Goal: Task Accomplishment & Management: Complete application form

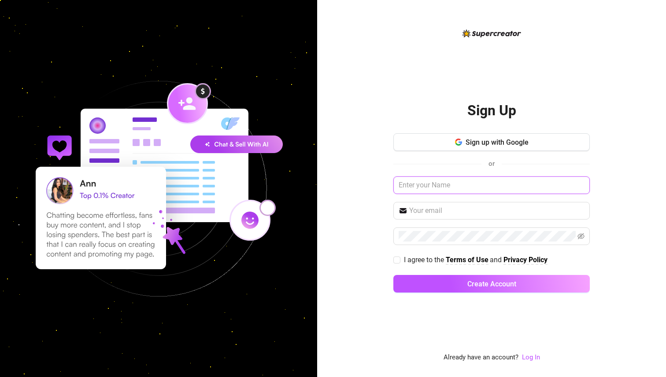
click at [410, 186] on input "text" at bounding box center [491, 186] width 196 height 18
type input "[PERSON_NAME]"
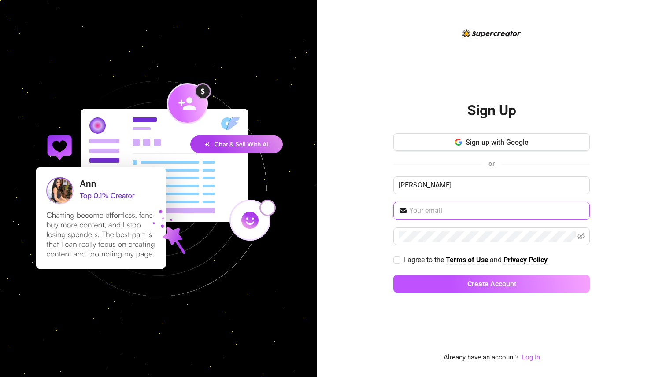
click at [461, 209] on input "text" at bounding box center [496, 211] width 175 height 11
type input "[EMAIL_ADDRESS][DOMAIN_NAME]"
click at [442, 242] on span at bounding box center [491, 237] width 196 height 18
click at [398, 262] on input "I agree to the Terms of Use and Privacy Policy" at bounding box center [396, 260] width 6 height 6
checkbox input "true"
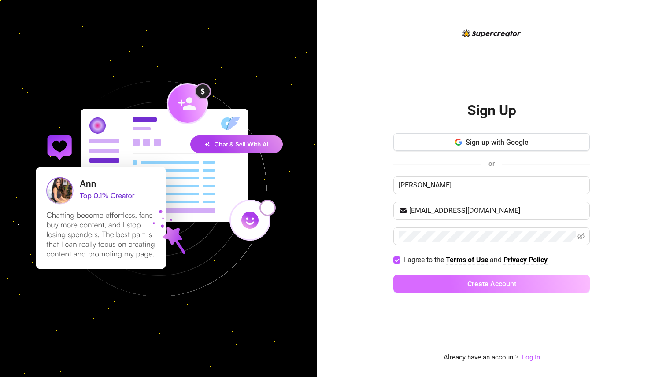
click at [442, 284] on button "Create Account" at bounding box center [491, 284] width 196 height 18
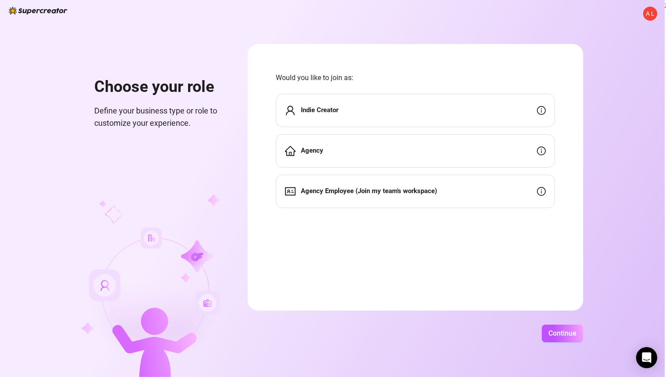
click at [373, 113] on div "Indie Creator" at bounding box center [415, 110] width 279 height 33
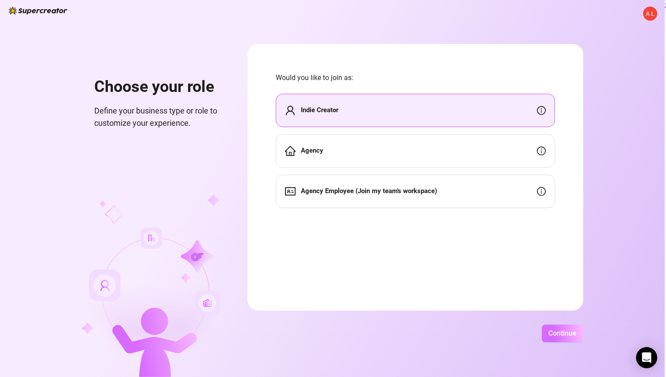
click at [553, 328] on button "Continue" at bounding box center [562, 334] width 41 height 18
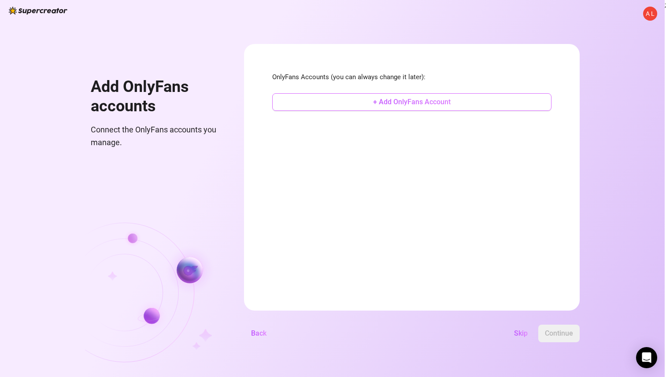
click at [397, 104] on span "+ Add OnlyFans Account" at bounding box center [411, 102] width 77 height 8
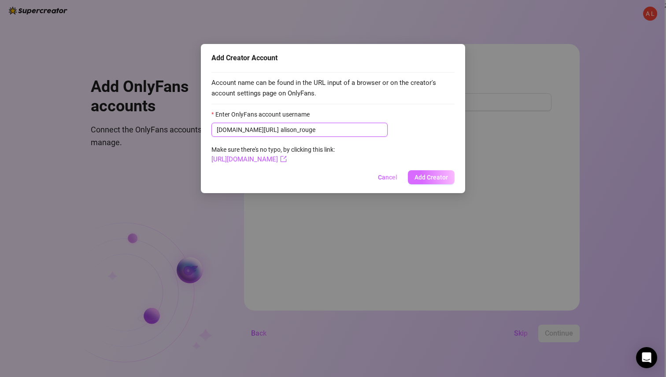
type input "alison_rouge"
click at [431, 174] on span "Add Creator" at bounding box center [430, 177] width 33 height 7
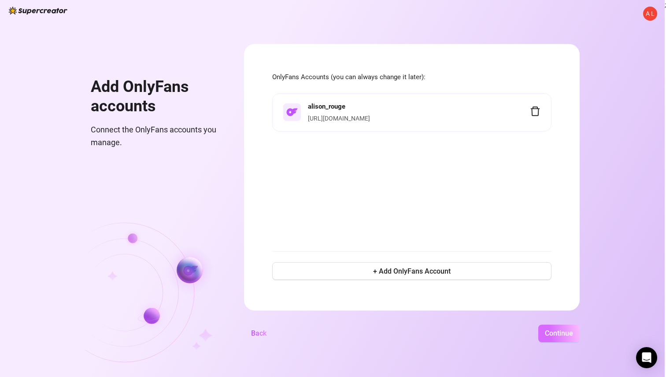
click at [561, 335] on span "Continue" at bounding box center [559, 333] width 28 height 8
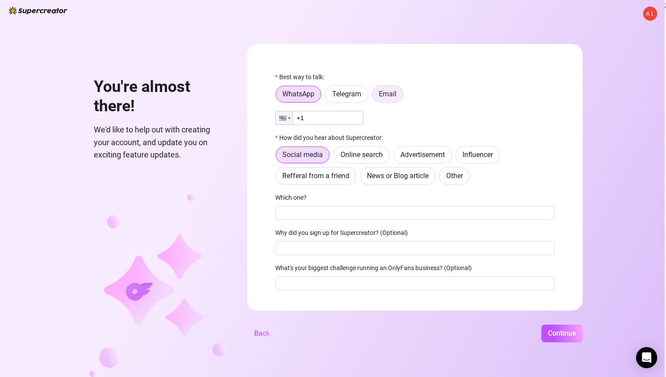
click at [385, 93] on span "Email" at bounding box center [388, 94] width 18 height 8
click at [374, 96] on input "Email" at bounding box center [374, 96] width 0 height 0
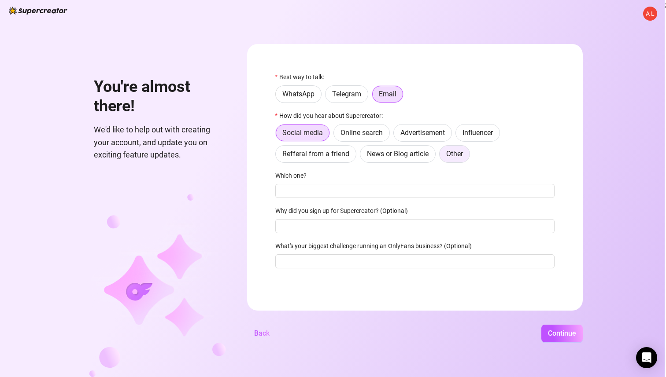
click at [458, 158] on span "Other" at bounding box center [454, 154] width 17 height 8
click at [442, 156] on input "Other" at bounding box center [442, 156] width 0 height 0
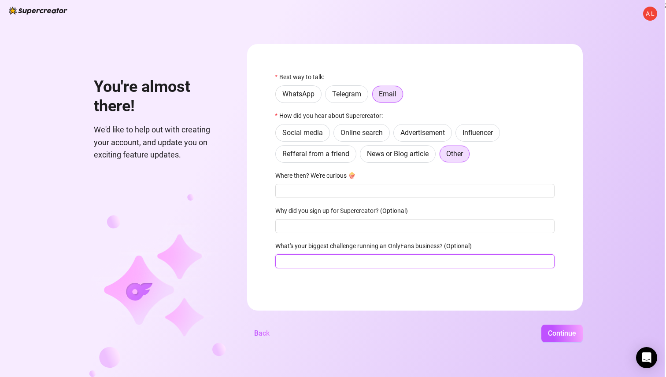
click at [405, 259] on input "What's your biggest challenge running an OnlyFans business? (Optional)" at bounding box center [414, 261] width 279 height 14
type input "m"
type input "sexting/messaging fans"
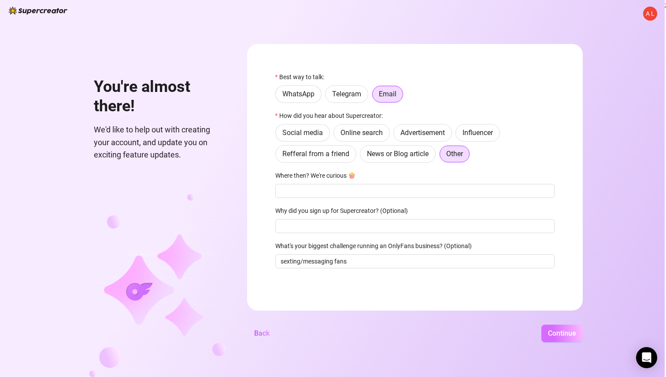
click at [564, 334] on span "Continue" at bounding box center [562, 333] width 28 height 8
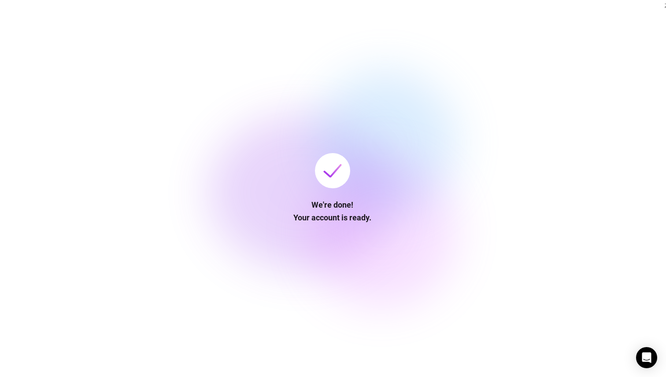
click at [334, 168] on img at bounding box center [332, 171] width 18 height 14
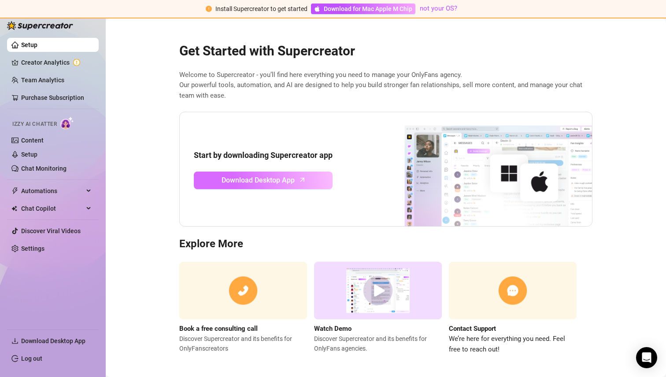
click at [242, 179] on span "Download Desktop App" at bounding box center [257, 180] width 73 height 11
